Goal: Information Seeking & Learning: Learn about a topic

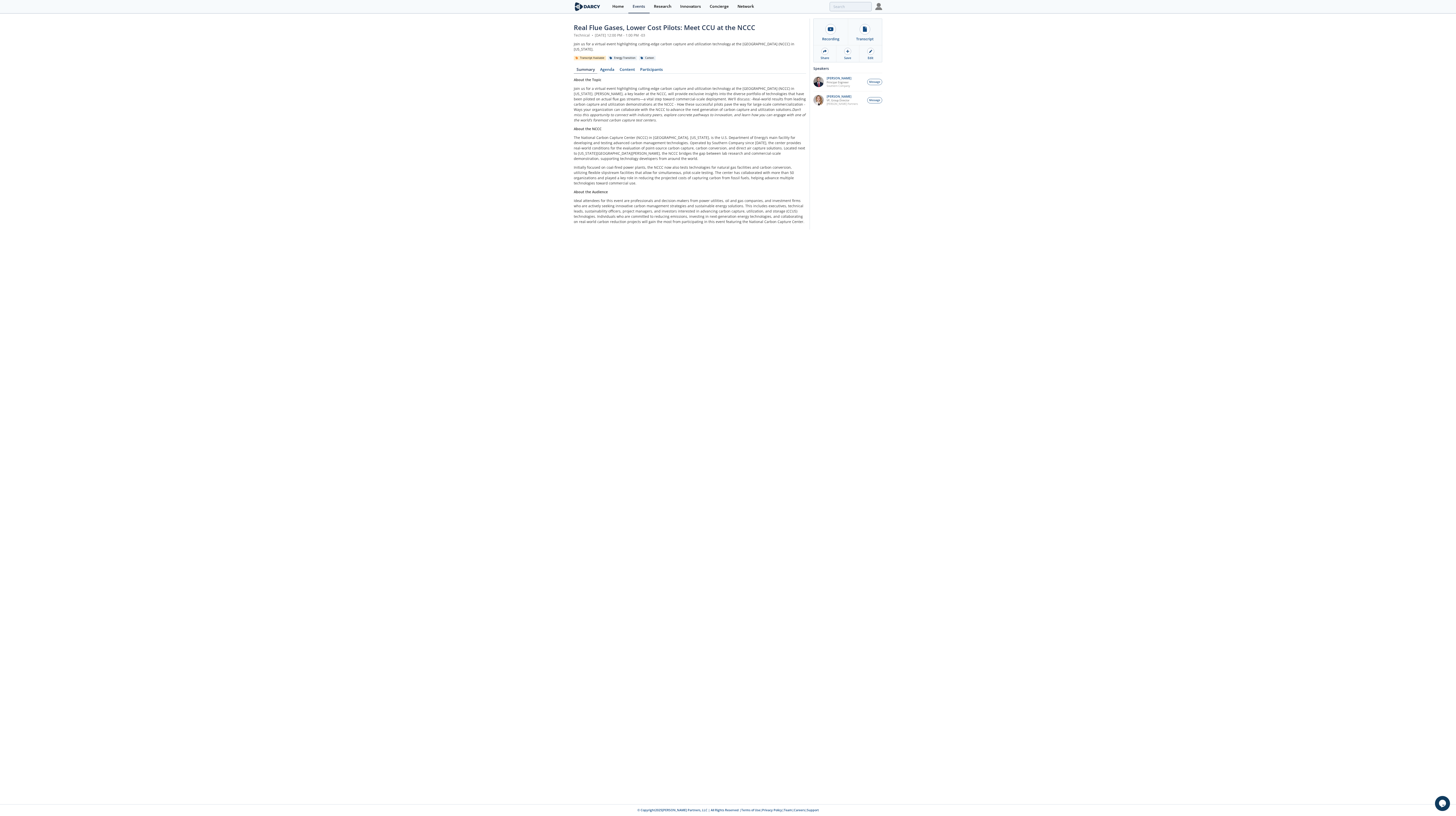
click at [592, 9] on img at bounding box center [587, 7] width 27 height 9
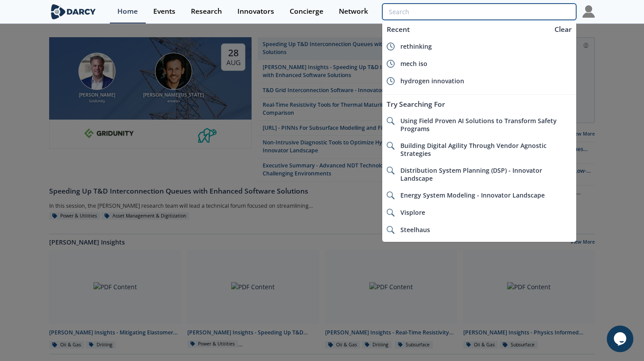
click at [512, 12] on input "search" at bounding box center [479, 12] width 194 height 16
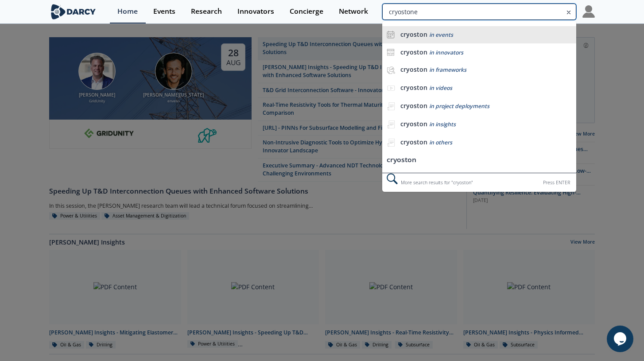
type input "cryostone"
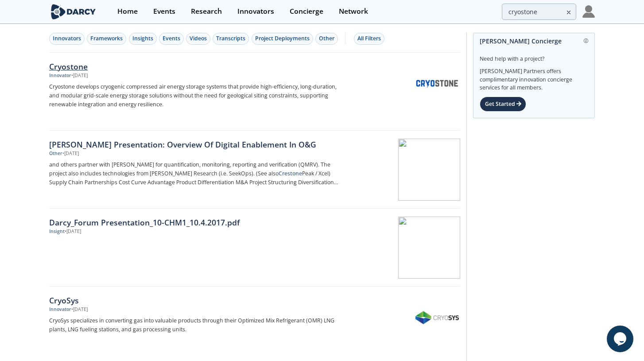
click at [79, 66] on div "Cryostone" at bounding box center [195, 67] width 293 height 12
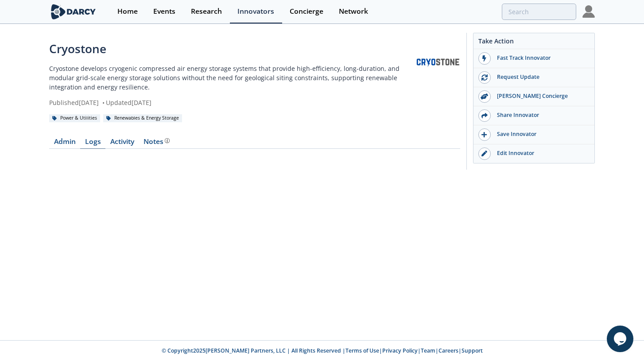
click at [102, 144] on link "Logs" at bounding box center [92, 143] width 25 height 11
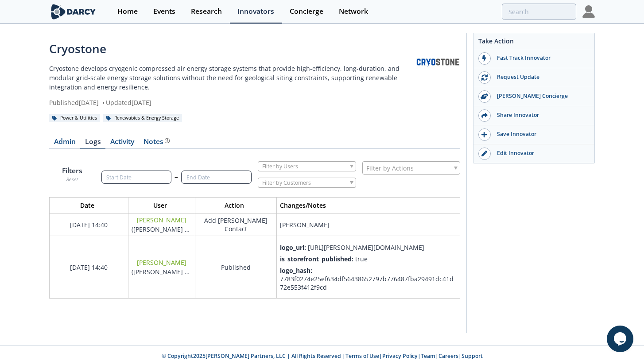
scroll to position [103, 411]
click at [118, 147] on link "Activity" at bounding box center [121, 143] width 33 height 11
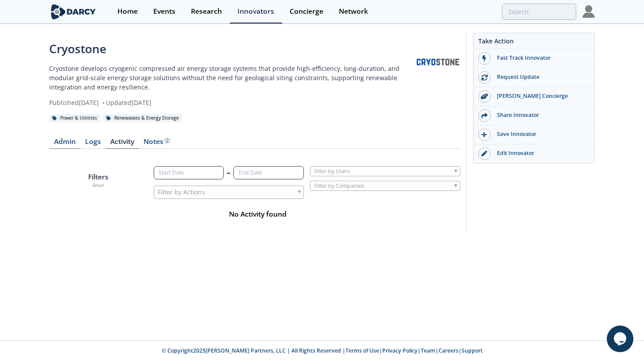
click at [64, 144] on link "Admin" at bounding box center [64, 143] width 31 height 11
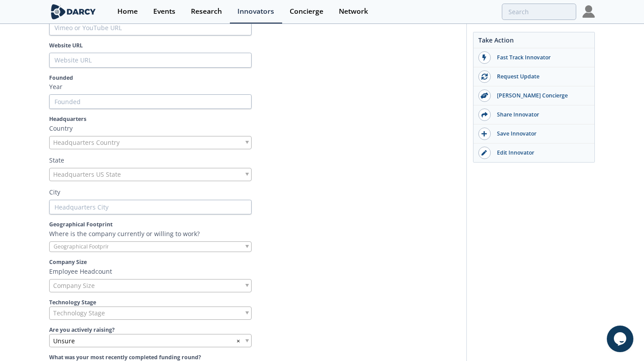
scroll to position [18, 0]
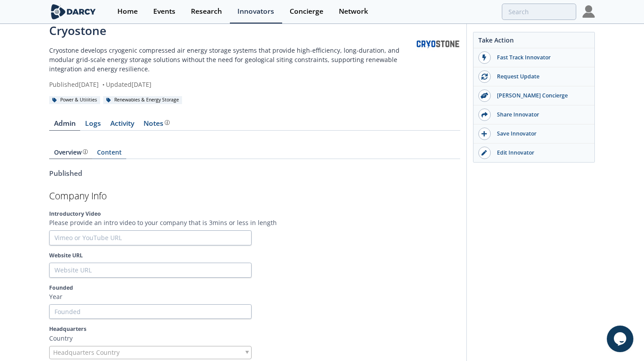
click at [112, 151] on link "Content" at bounding box center [109, 154] width 34 height 10
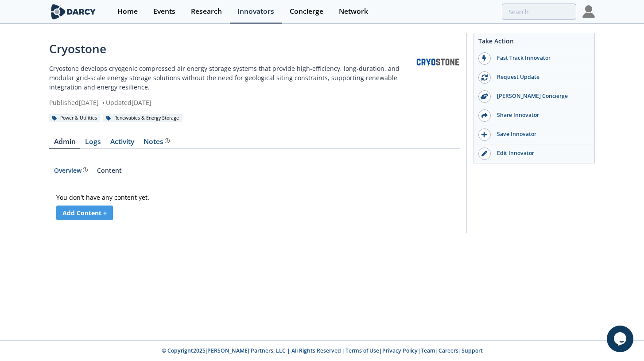
click at [97, 153] on div "Admin Logs Activity Notes Overview Content You don't have any content yet. Add …" at bounding box center [254, 178] width 411 height 104
click at [97, 149] on div "Admin Logs Activity Notes Overview Content You don't have any content yet. Add …" at bounding box center [254, 178] width 411 height 104
click at [90, 144] on link "Logs" at bounding box center [92, 143] width 25 height 11
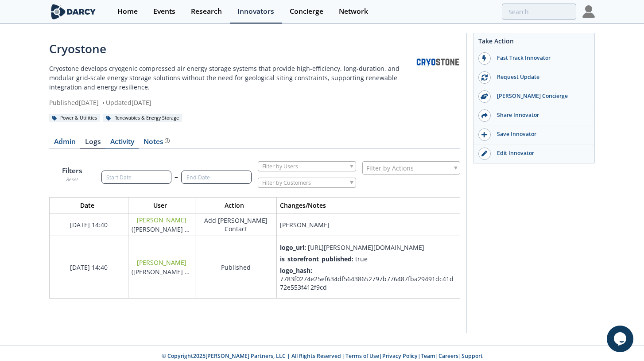
scroll to position [103, 411]
click at [121, 142] on link "Activity" at bounding box center [121, 143] width 33 height 11
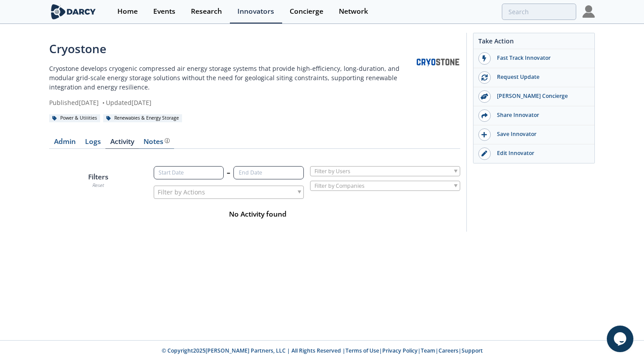
click at [148, 142] on div "Notes" at bounding box center [157, 141] width 26 height 7
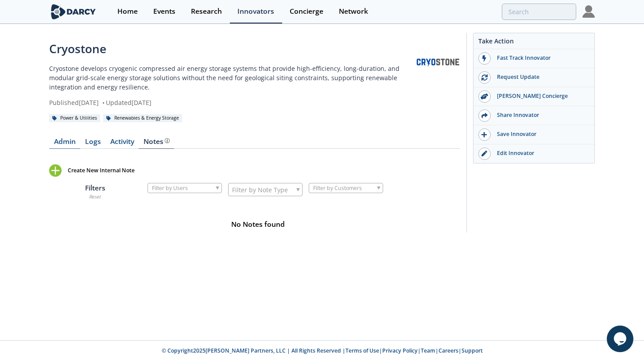
click at [64, 141] on link "Admin" at bounding box center [64, 143] width 31 height 11
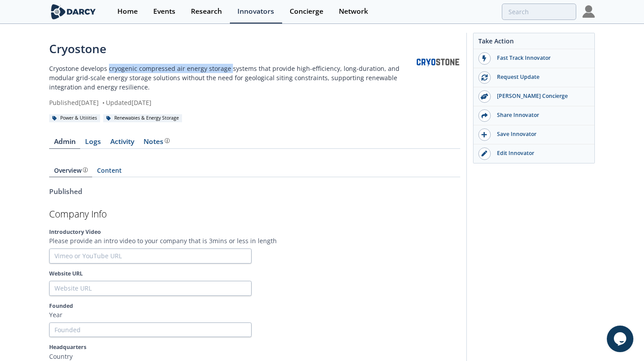
drag, startPoint x: 108, startPoint y: 69, endPoint x: 228, endPoint y: 71, distance: 120.1
click at [228, 71] on p "Cryostone develops cryogenic compressed air energy storage systems that provide…" at bounding box center [232, 78] width 367 height 28
copy p "cryogenic compressed air energy storage"
